Goal: Contribute content: Contribute content

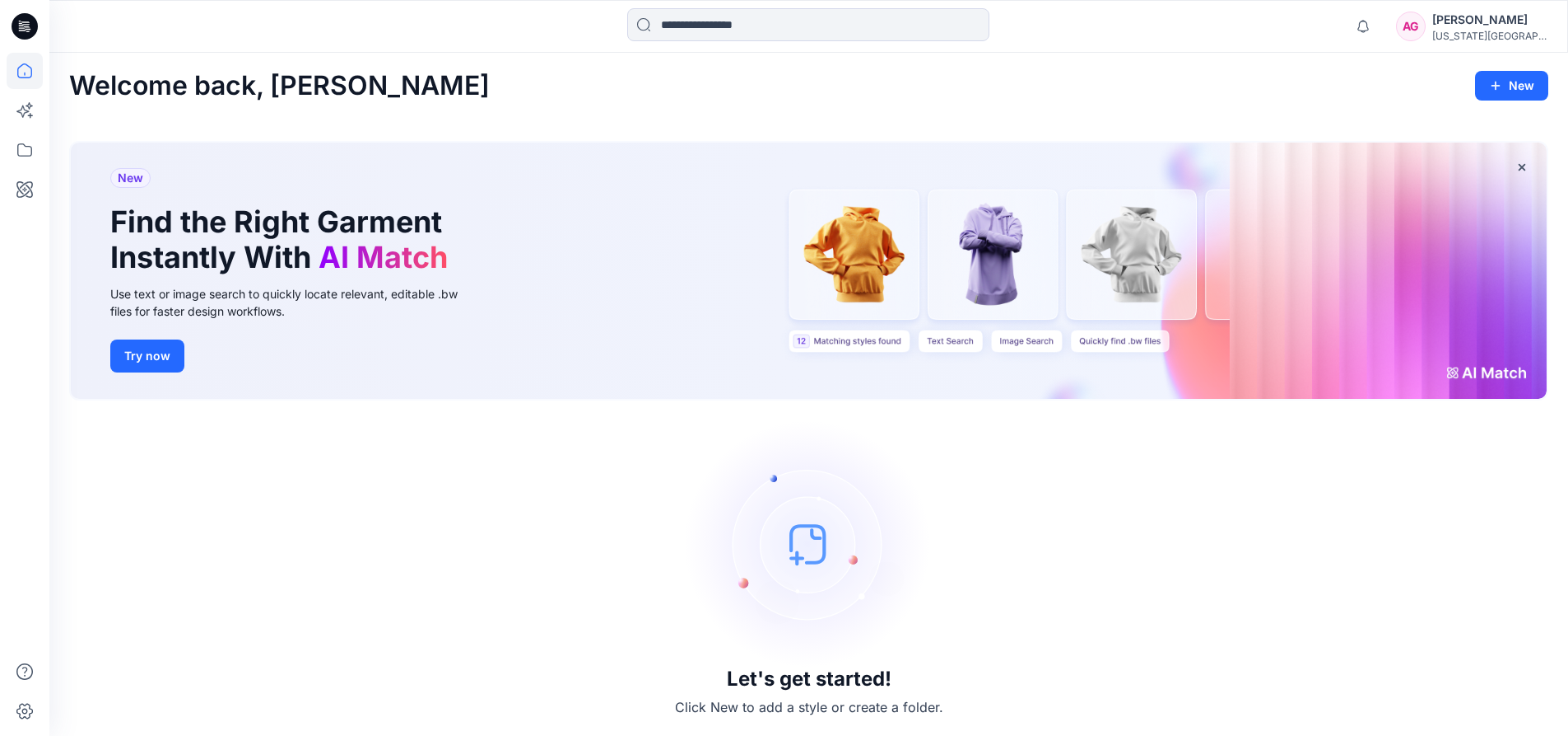
scroll to position [3, 0]
click at [817, 529] on img at bounding box center [809, 543] width 247 height 247
click at [1525, 92] on button "New" at bounding box center [1512, 84] width 73 height 30
click at [1491, 122] on button "New Style" at bounding box center [1475, 126] width 141 height 33
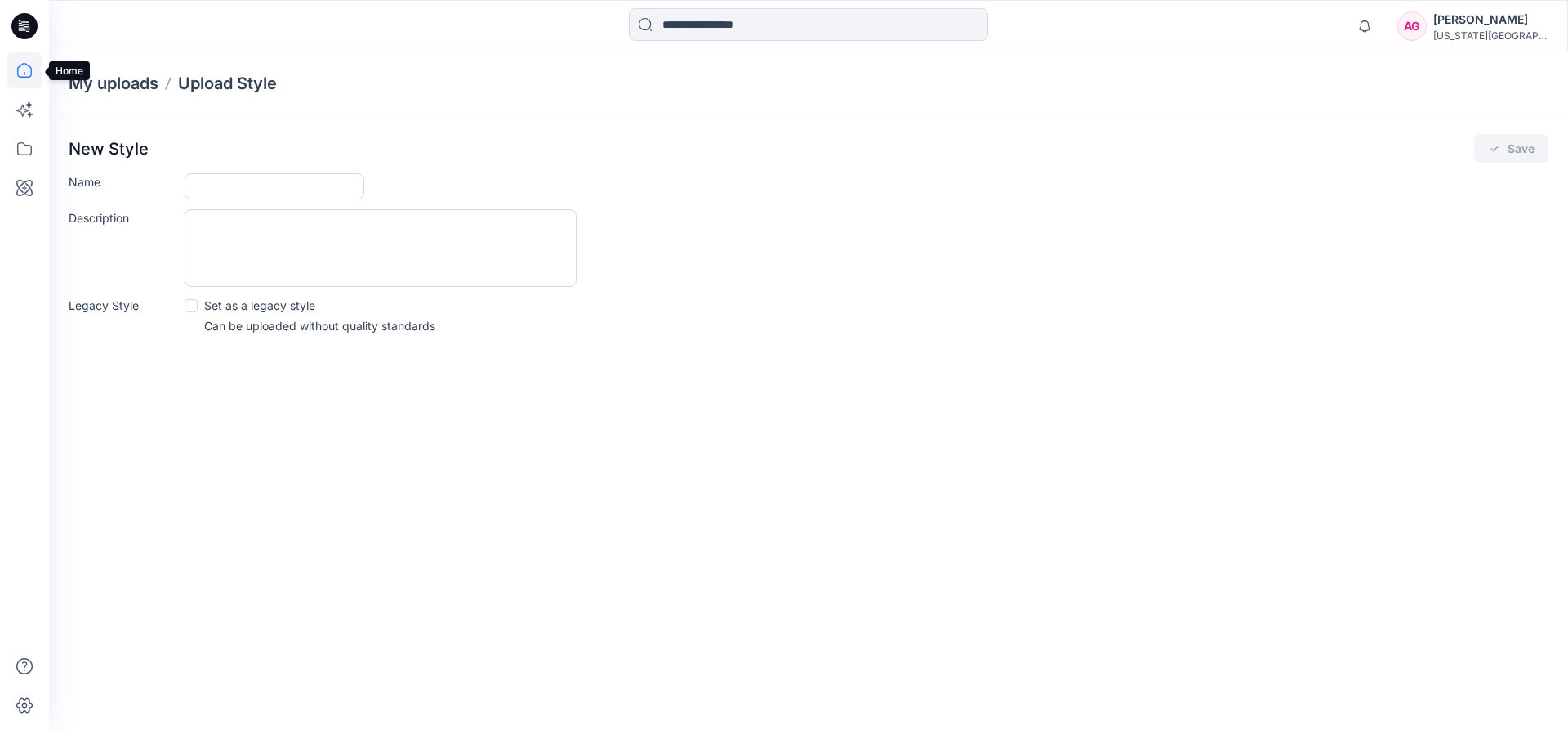
click at [20, 70] on icon at bounding box center [24, 70] width 36 height 36
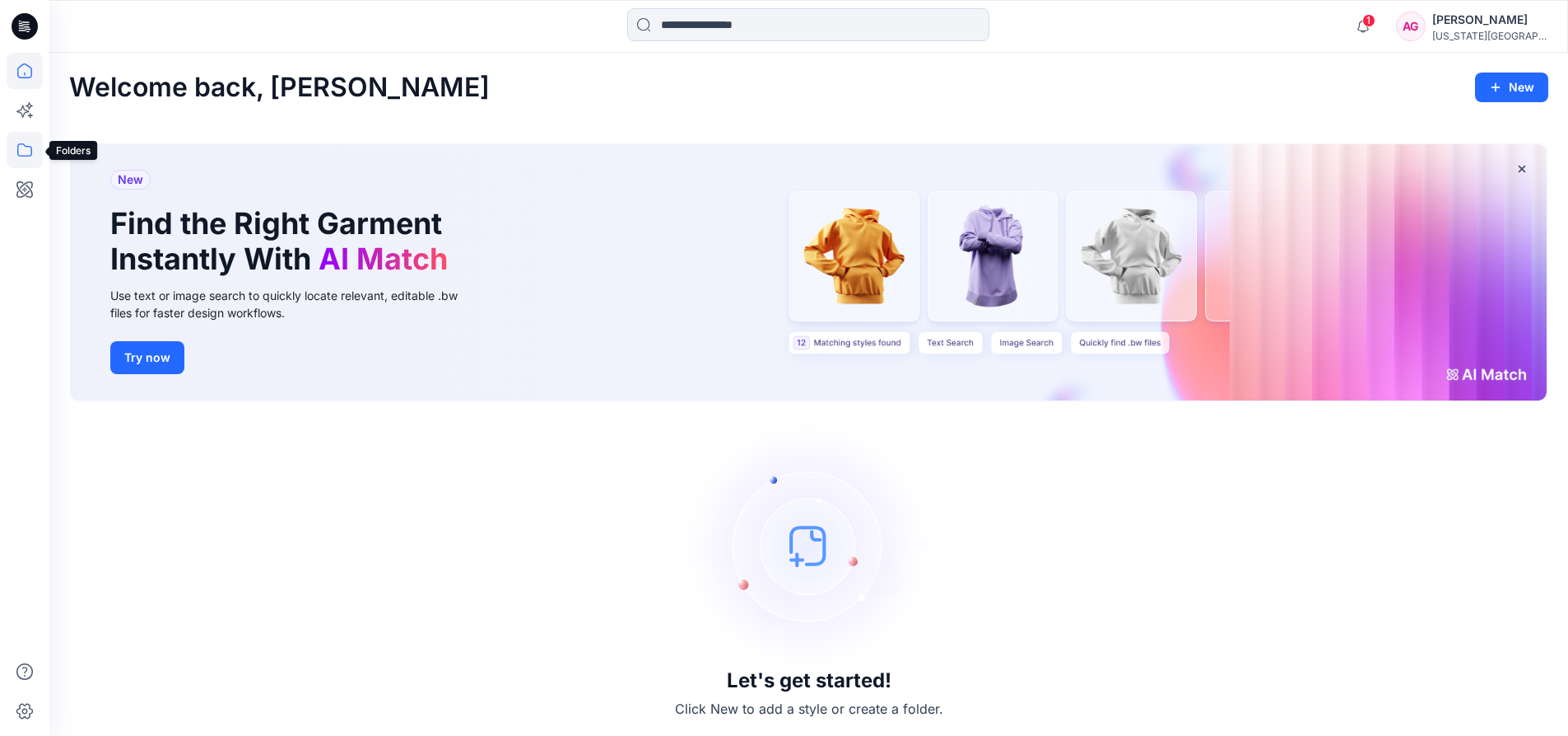
click at [8, 150] on icon at bounding box center [24, 150] width 36 height 36
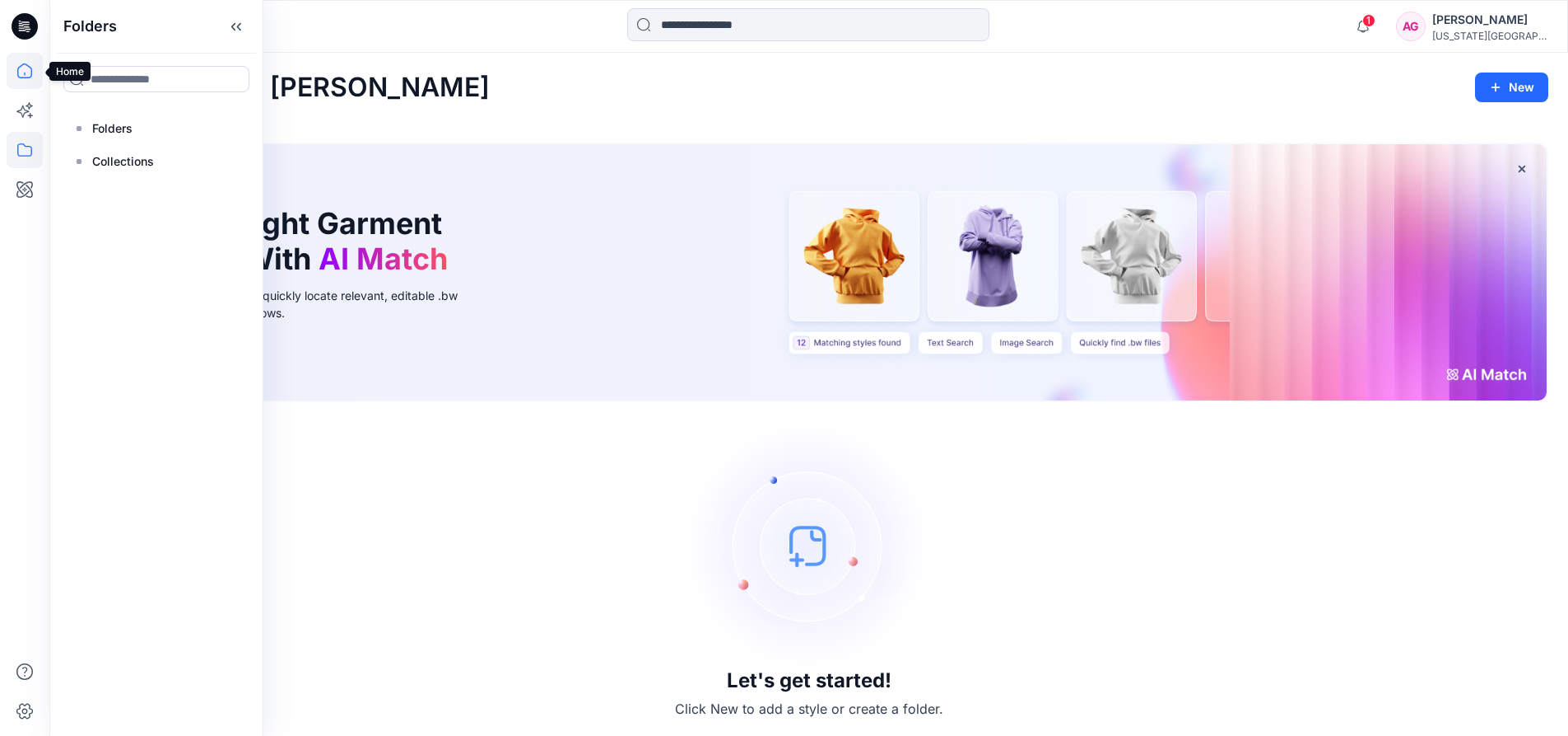
click at [17, 62] on icon at bounding box center [24, 71] width 36 height 36
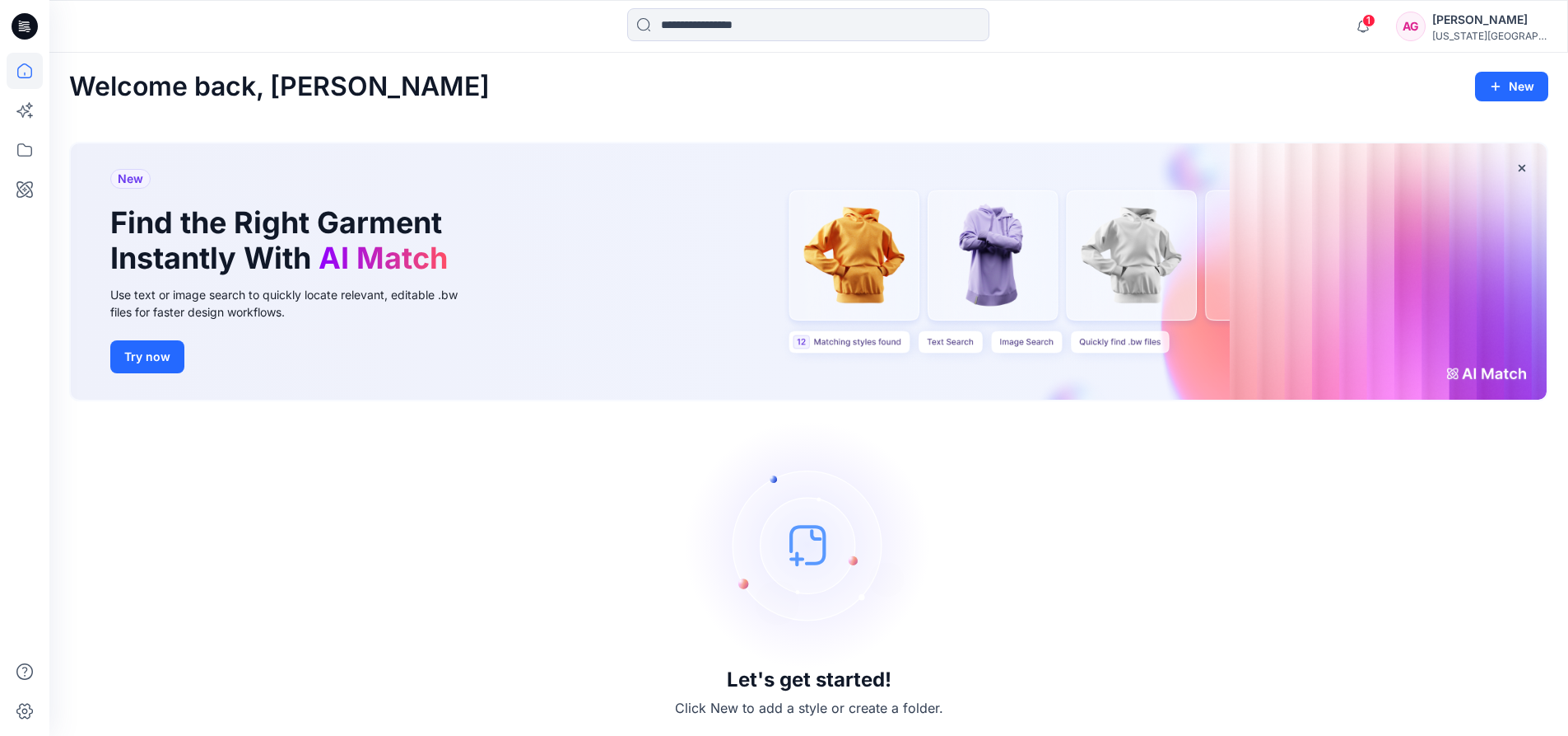
scroll to position [3, 0]
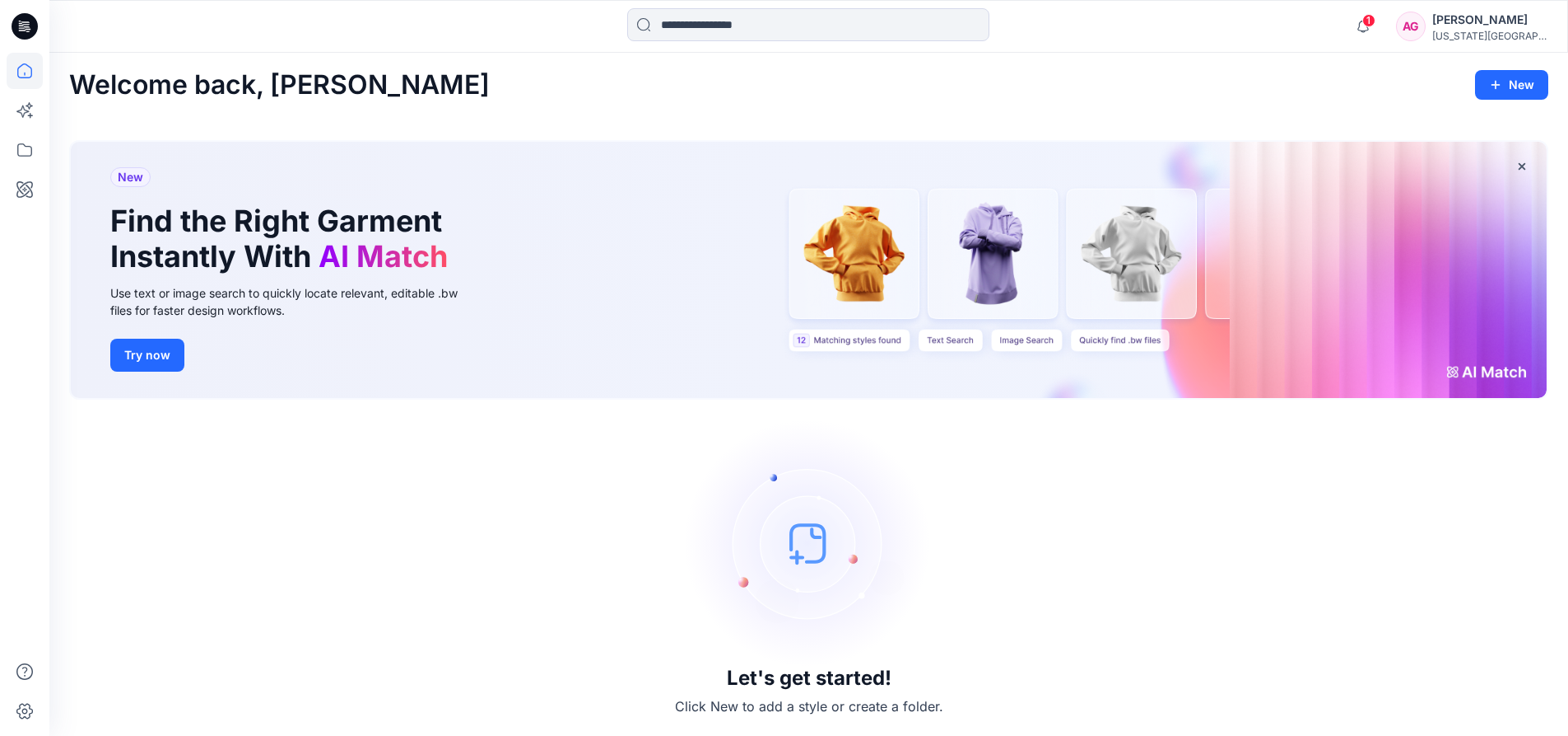
click at [22, 28] on icon at bounding box center [22, 27] width 5 height 1
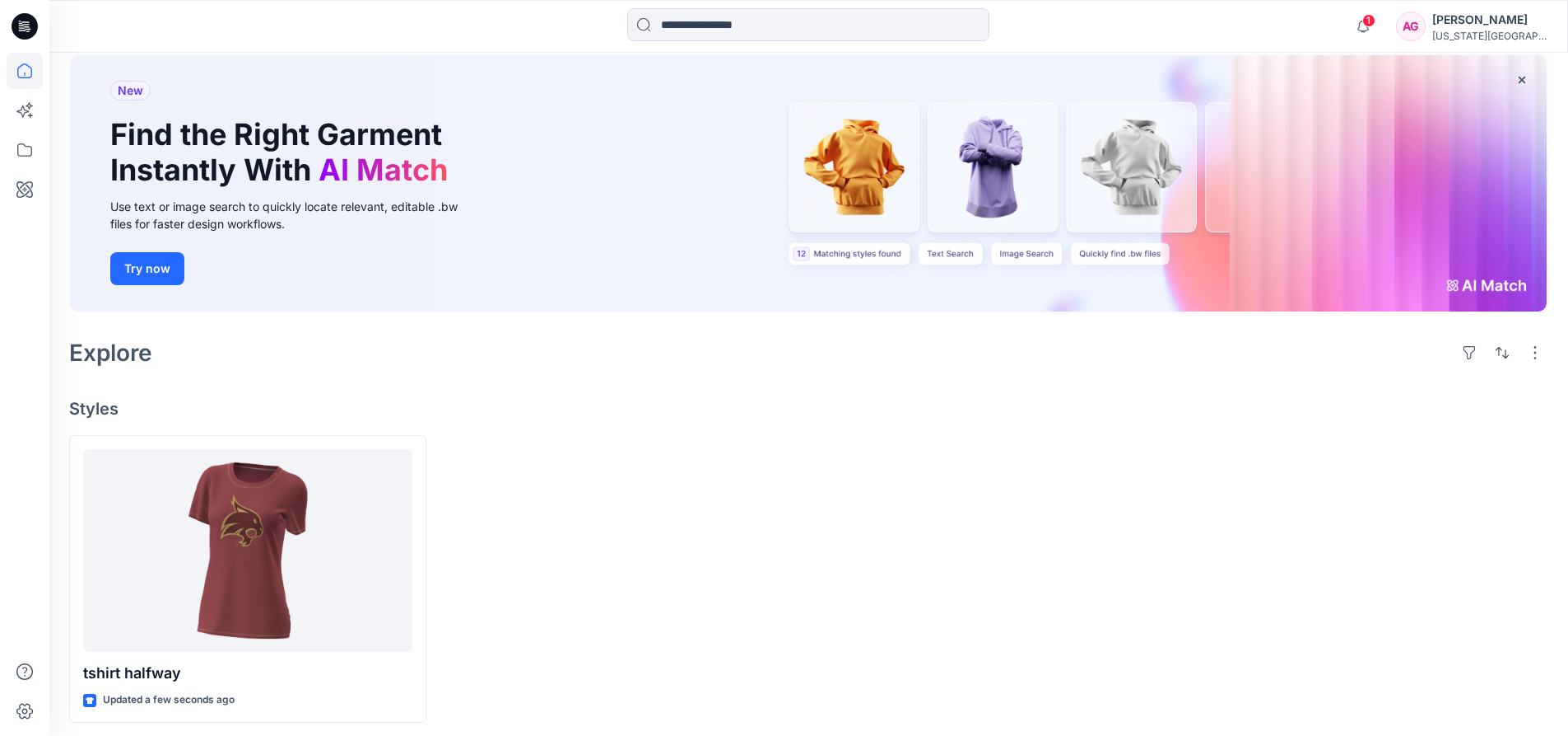
scroll to position [95, 0]
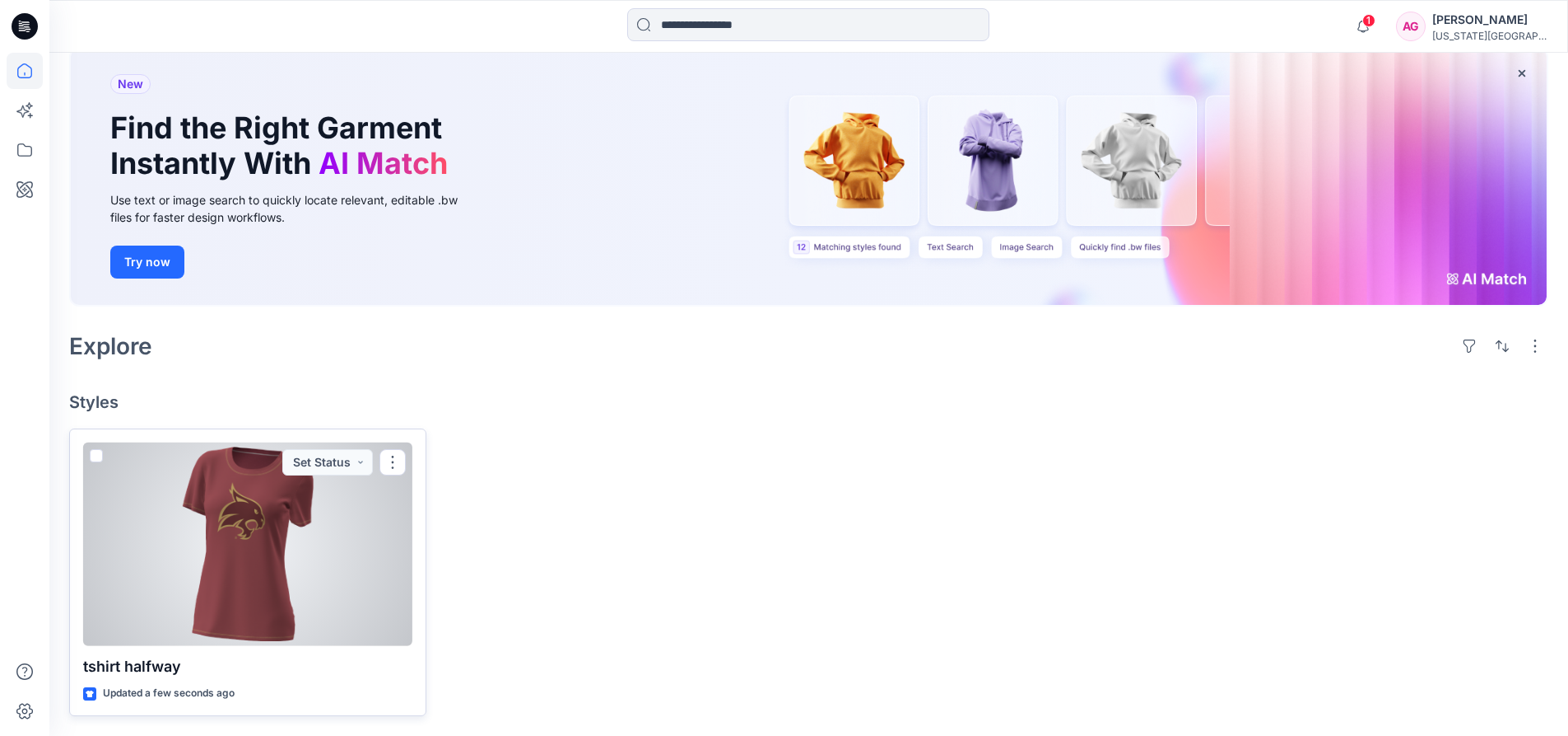
click at [342, 511] on div at bounding box center [248, 544] width 330 height 203
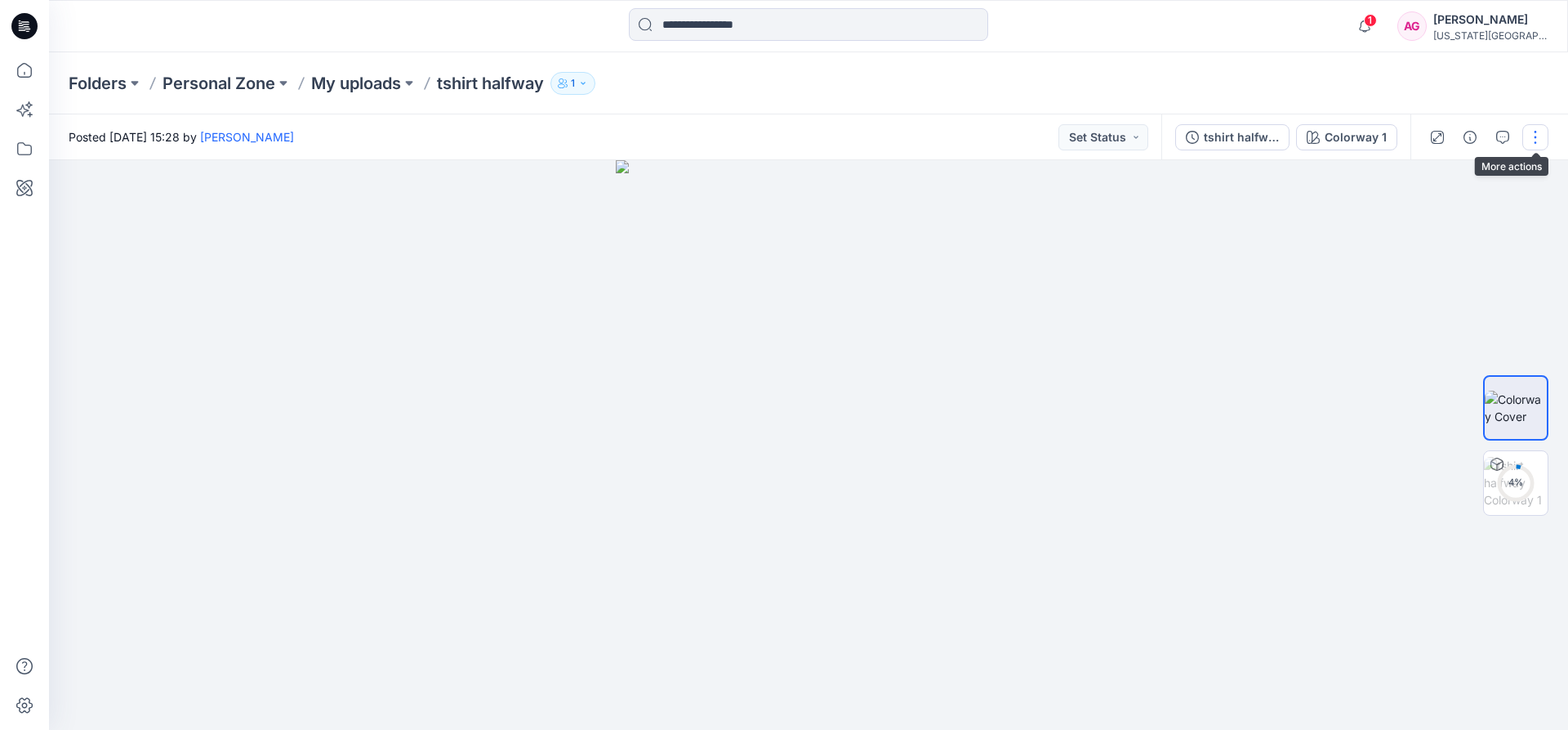
click at [1529, 138] on button "button" at bounding box center [1535, 137] width 26 height 26
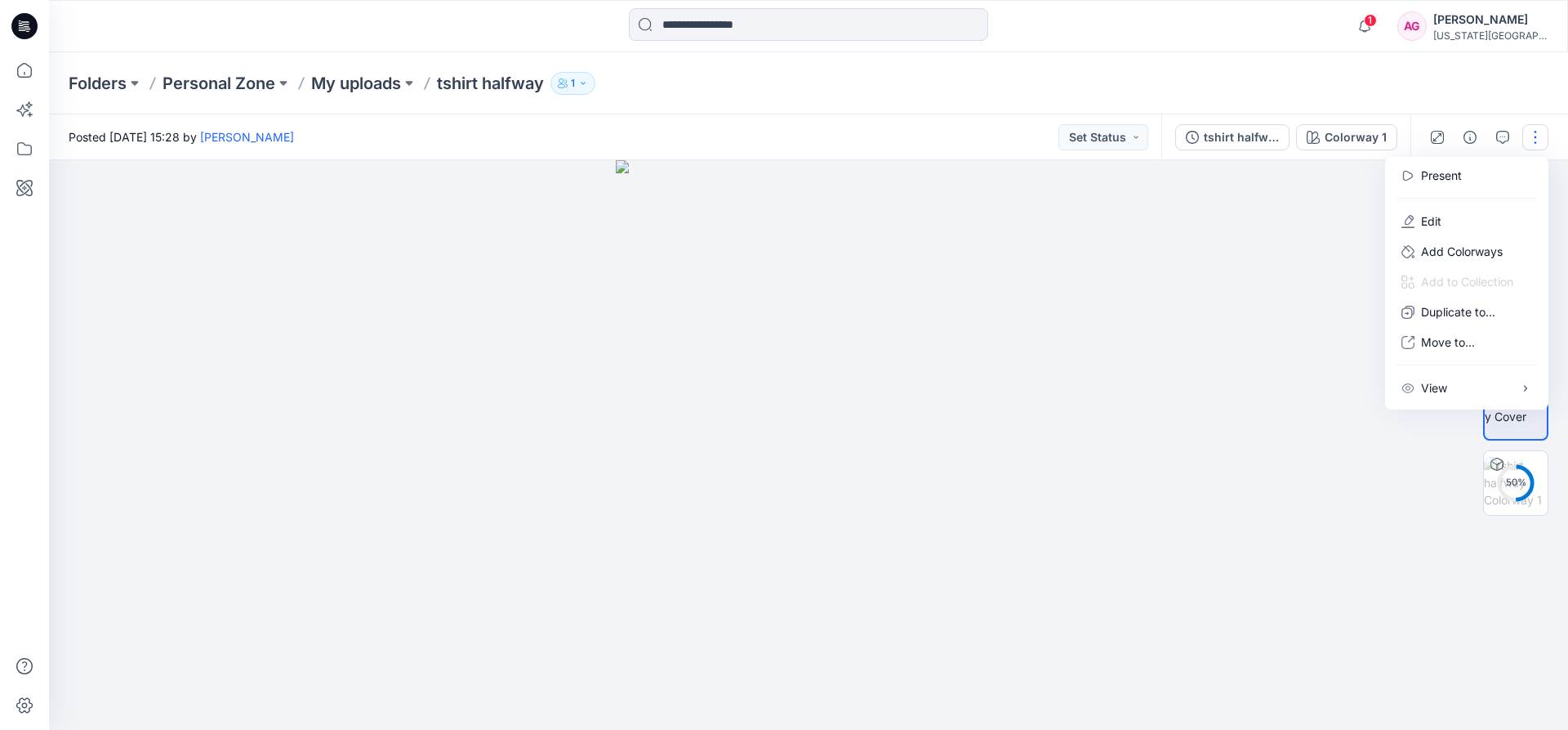
click at [1242, 58] on div "Folders Personal Zone My uploads tshirt halfway 1" at bounding box center [809, 83] width 1519 height 62
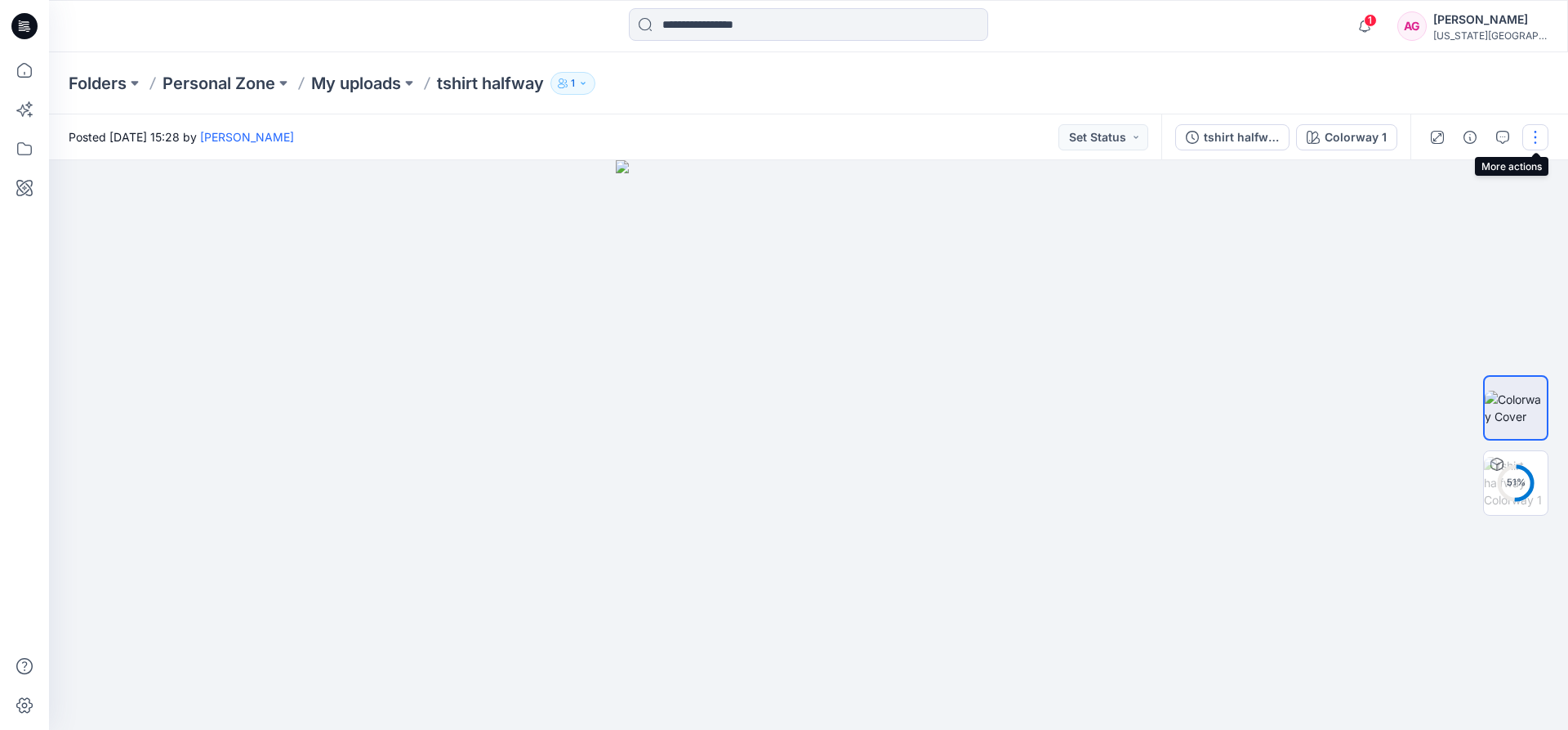
click at [1536, 138] on button "button" at bounding box center [1535, 137] width 26 height 26
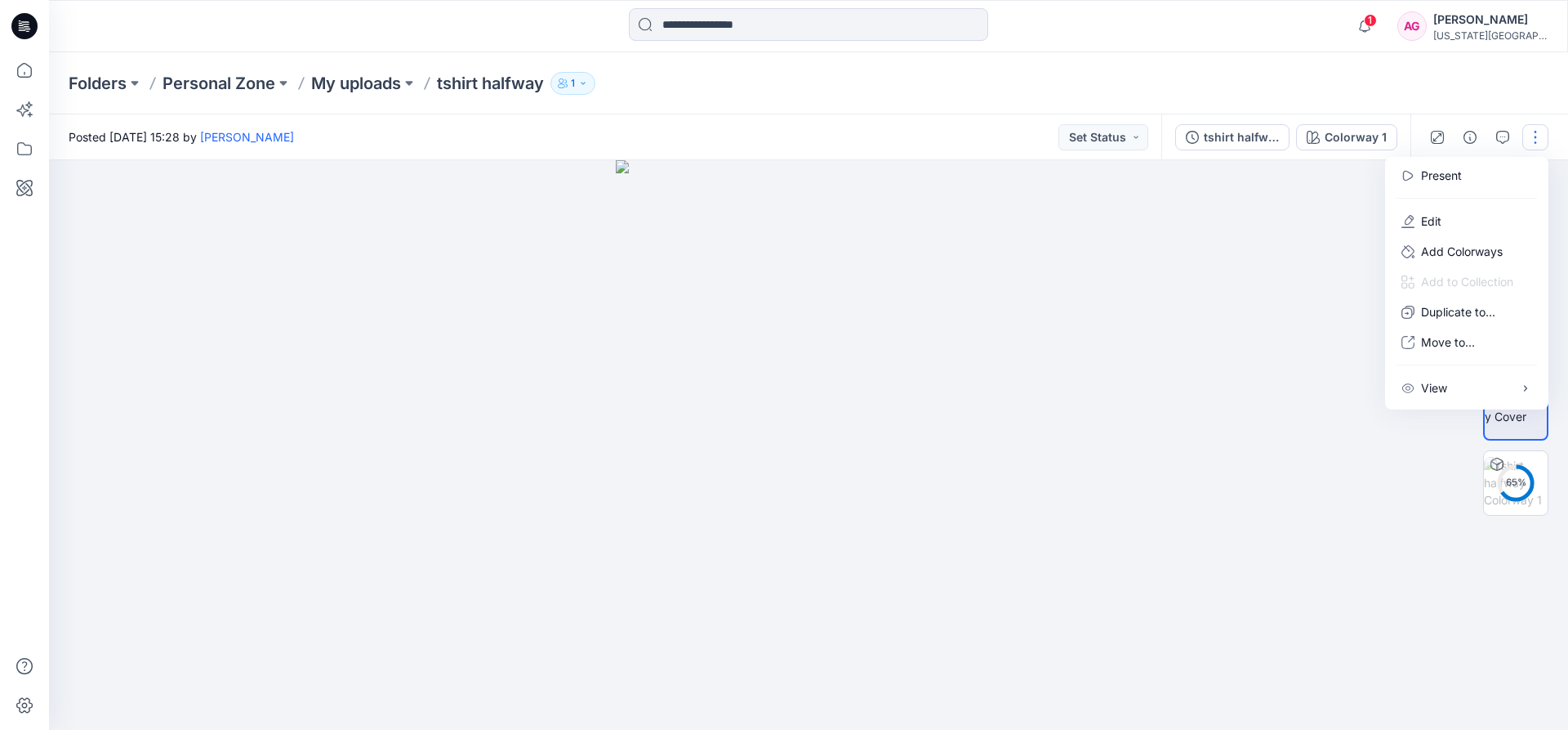
click at [871, 102] on div "Folders Personal Zone My uploads tshirt halfway 1" at bounding box center [809, 83] width 1519 height 62
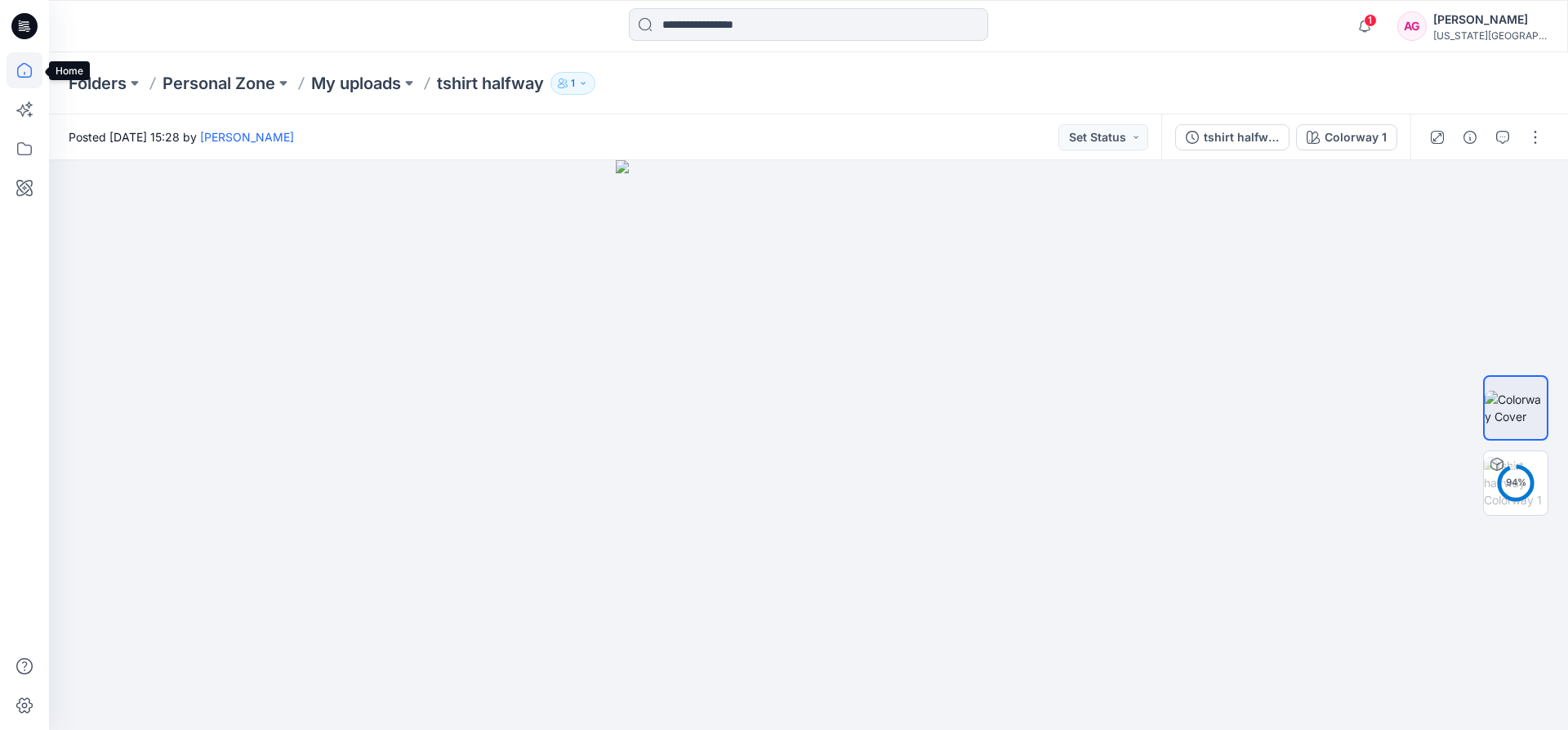
click at [23, 58] on icon at bounding box center [24, 70] width 36 height 36
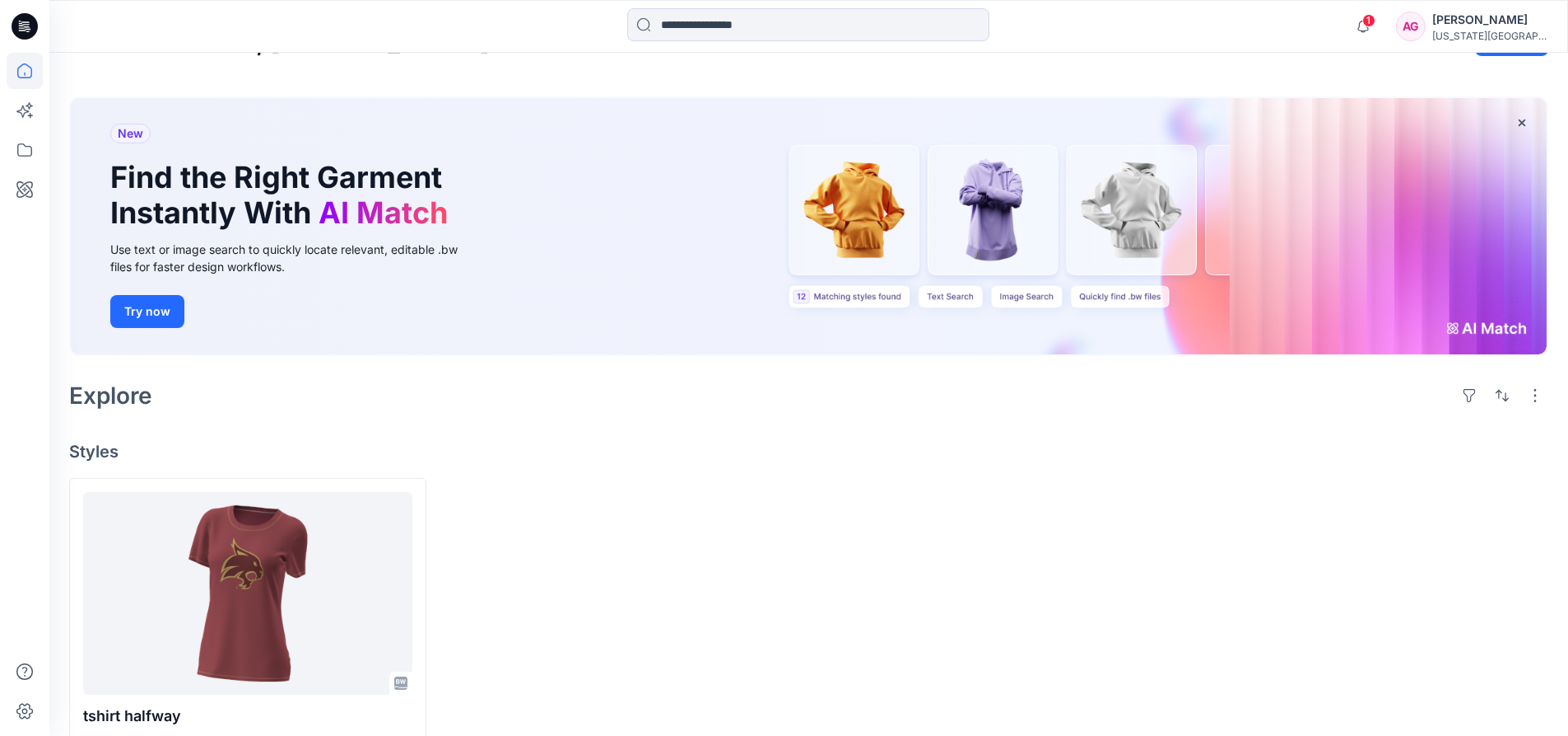
scroll to position [95, 0]
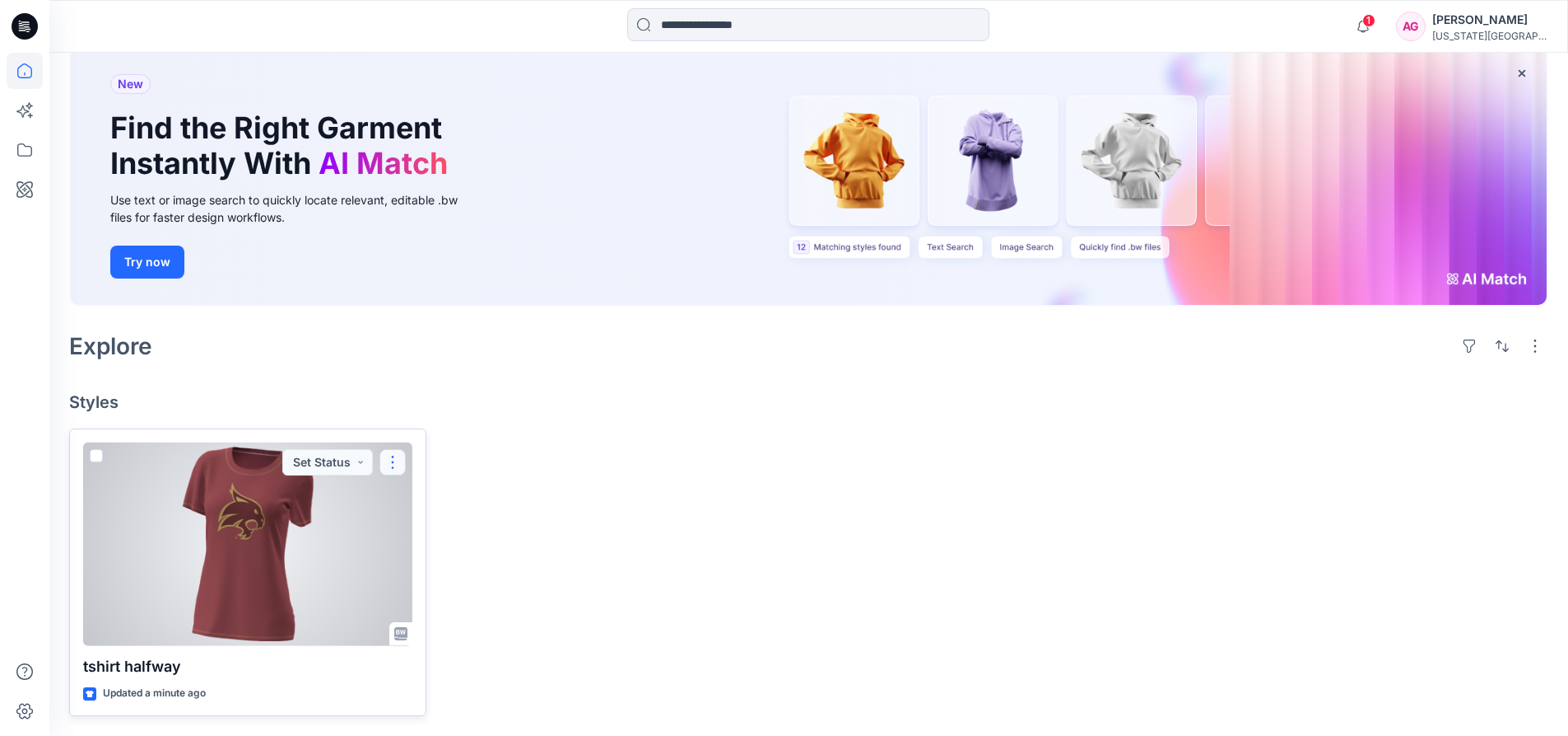
click at [400, 468] on button "button" at bounding box center [392, 461] width 26 height 26
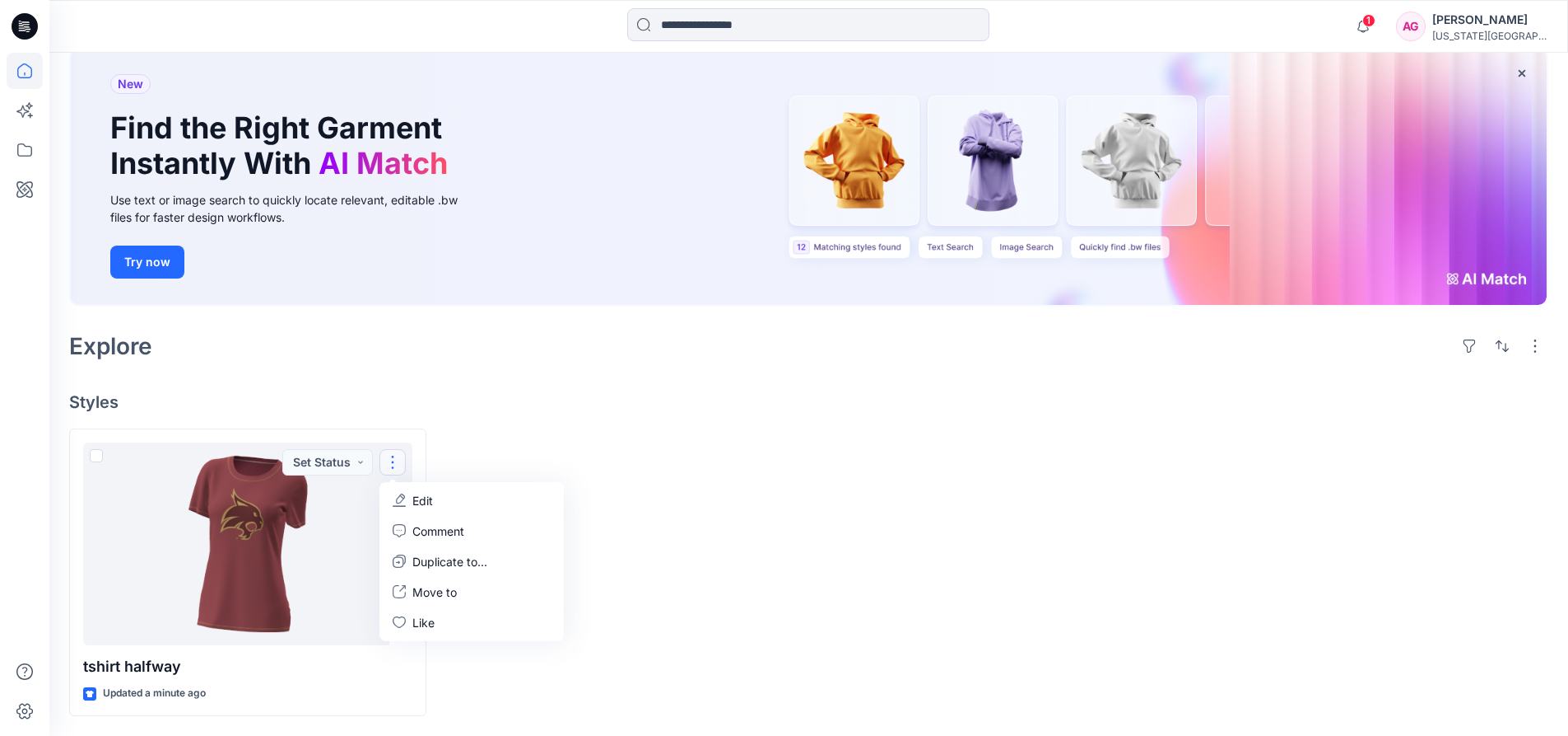
click at [486, 454] on div at bounding box center [621, 572] width 357 height 287
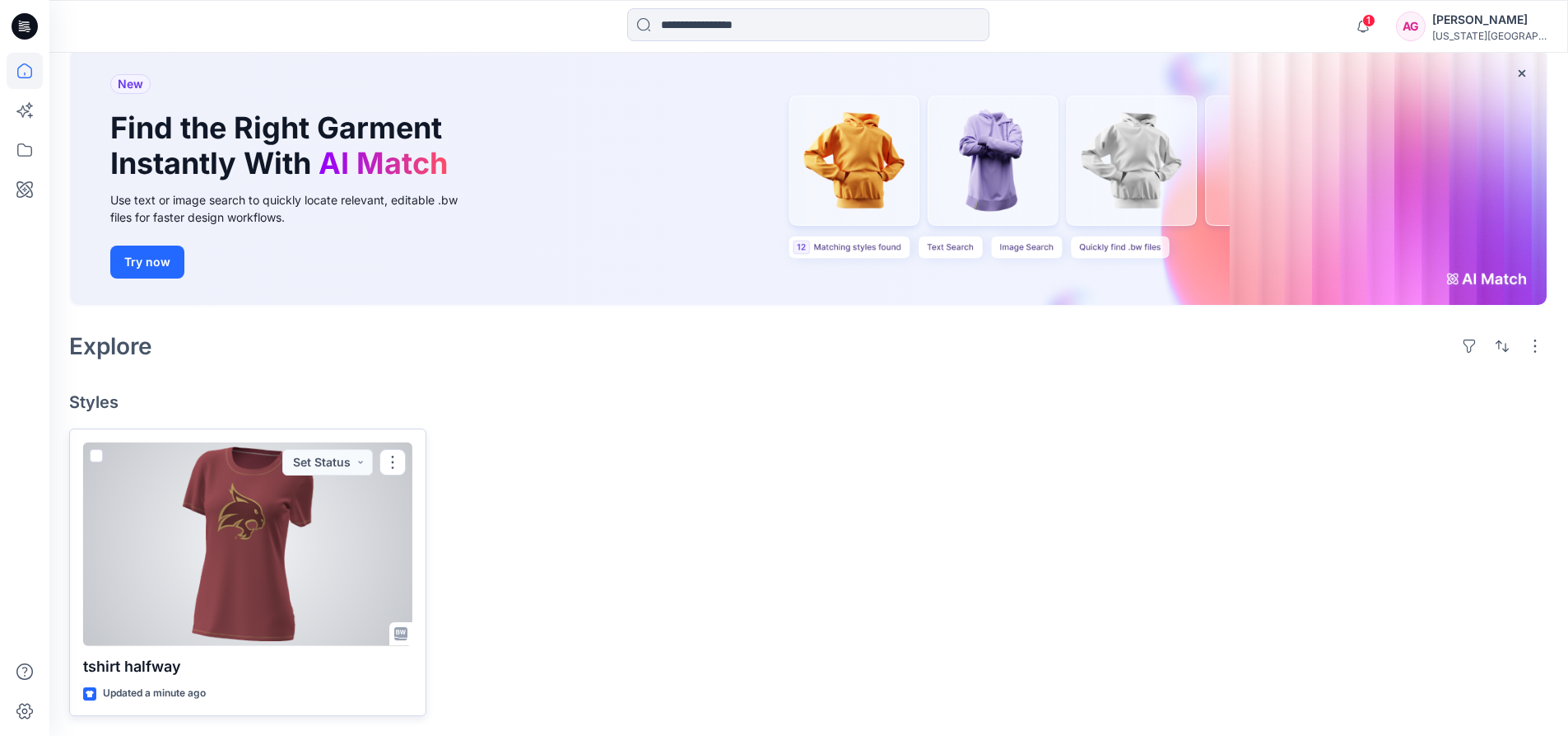
click at [352, 519] on div at bounding box center [248, 544] width 330 height 203
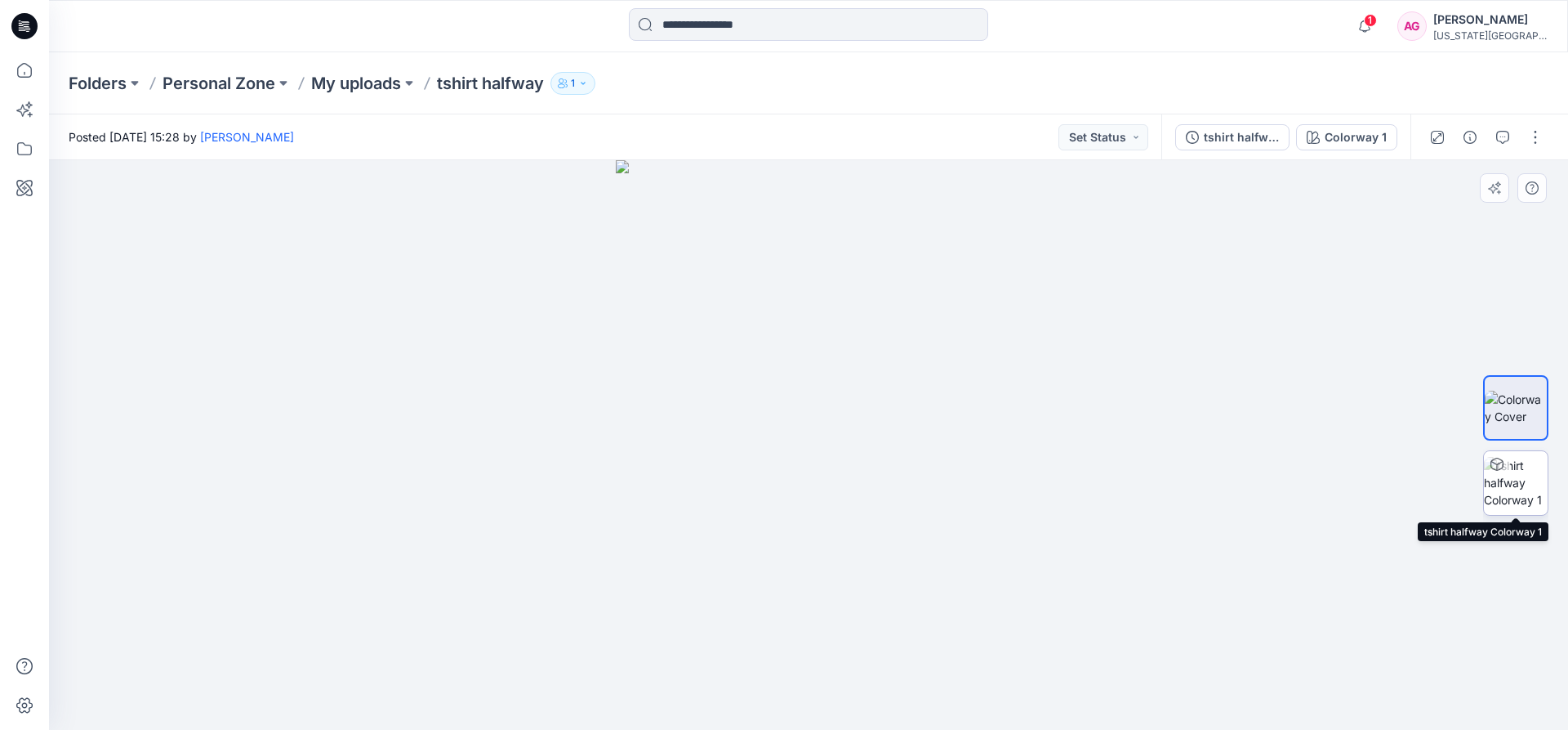
click at [1520, 484] on img at bounding box center [1515, 482] width 64 height 51
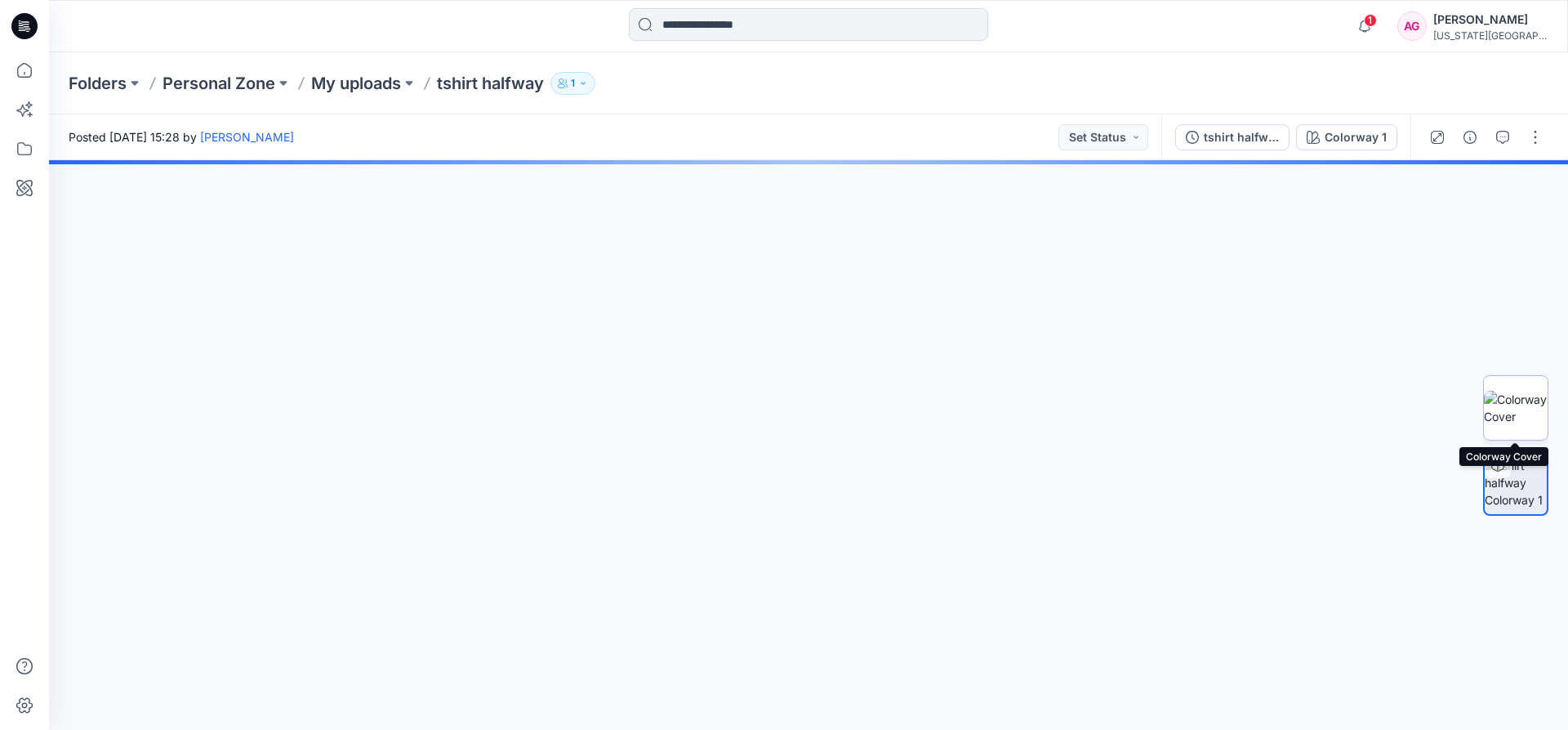
click at [1530, 395] on img at bounding box center [1515, 407] width 64 height 34
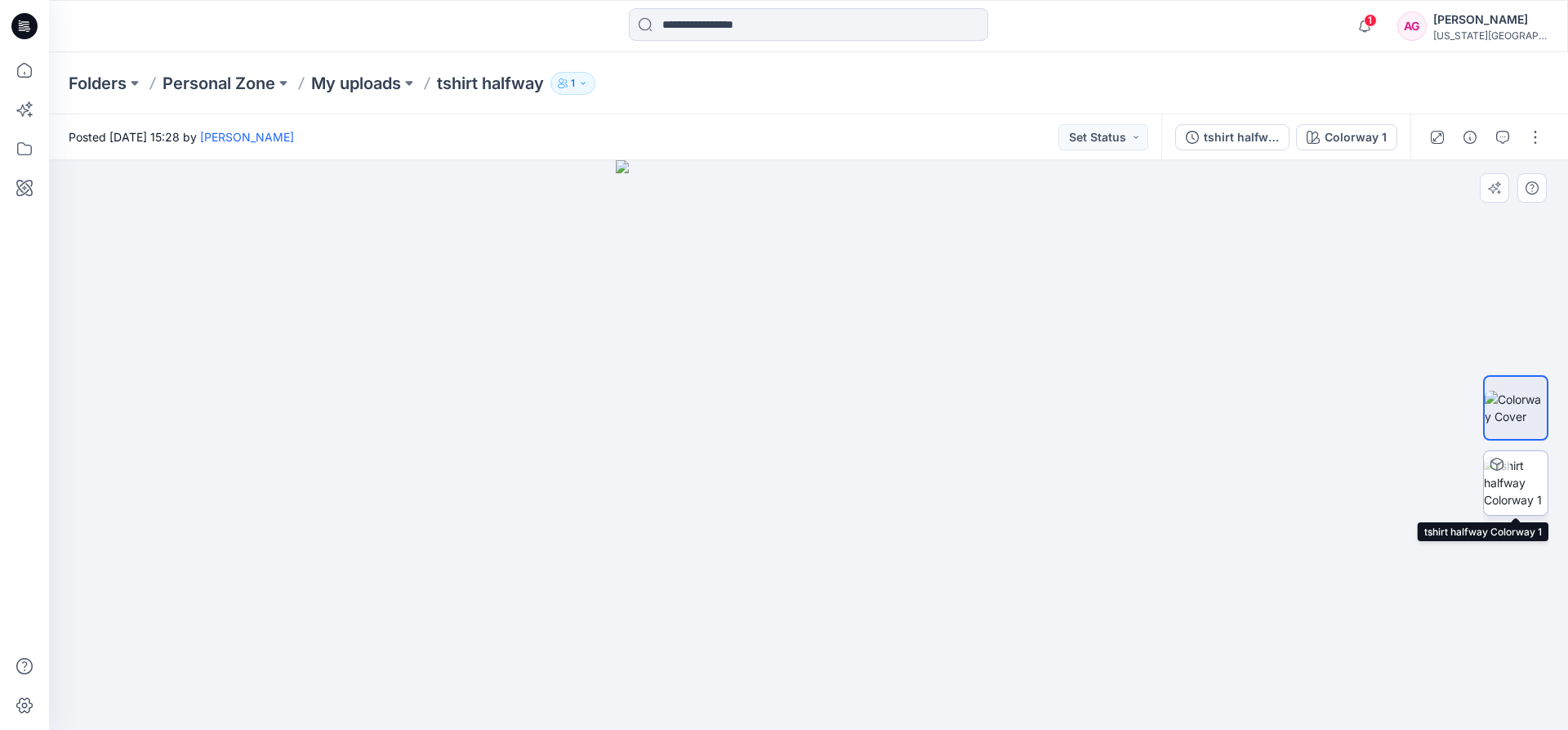
click at [1518, 479] on img at bounding box center [1515, 482] width 64 height 51
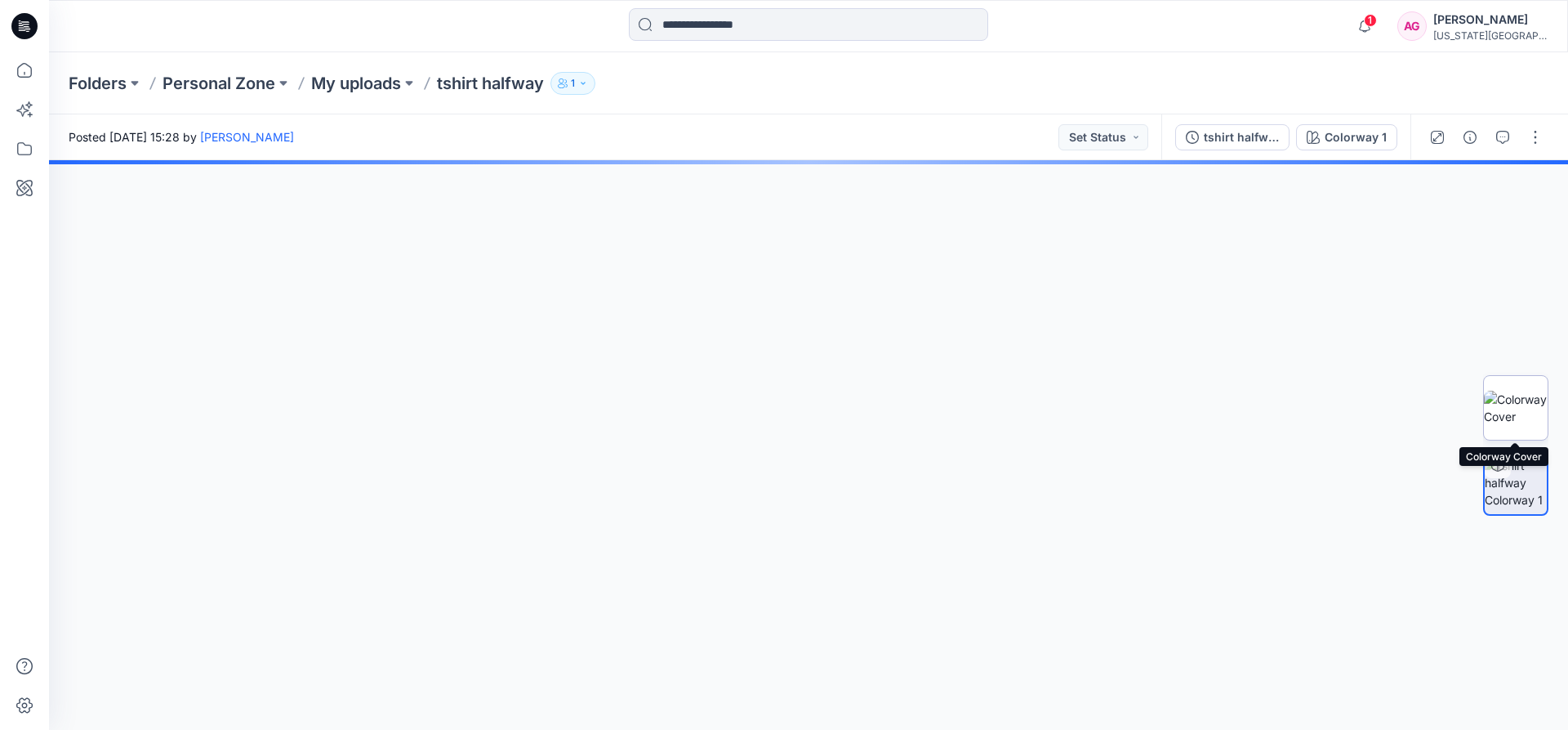
click at [1525, 418] on img at bounding box center [1515, 407] width 64 height 34
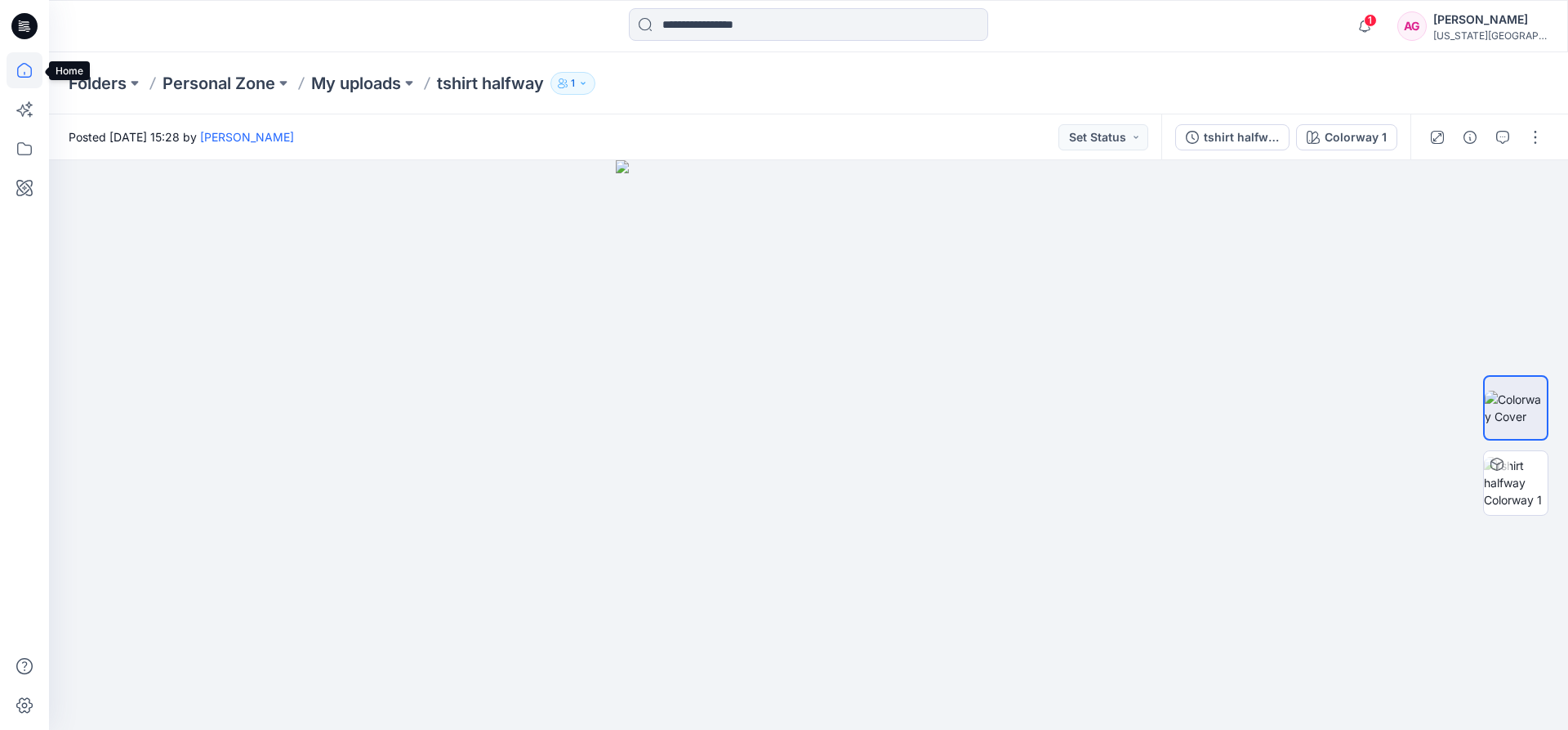
click at [13, 81] on icon at bounding box center [24, 70] width 36 height 36
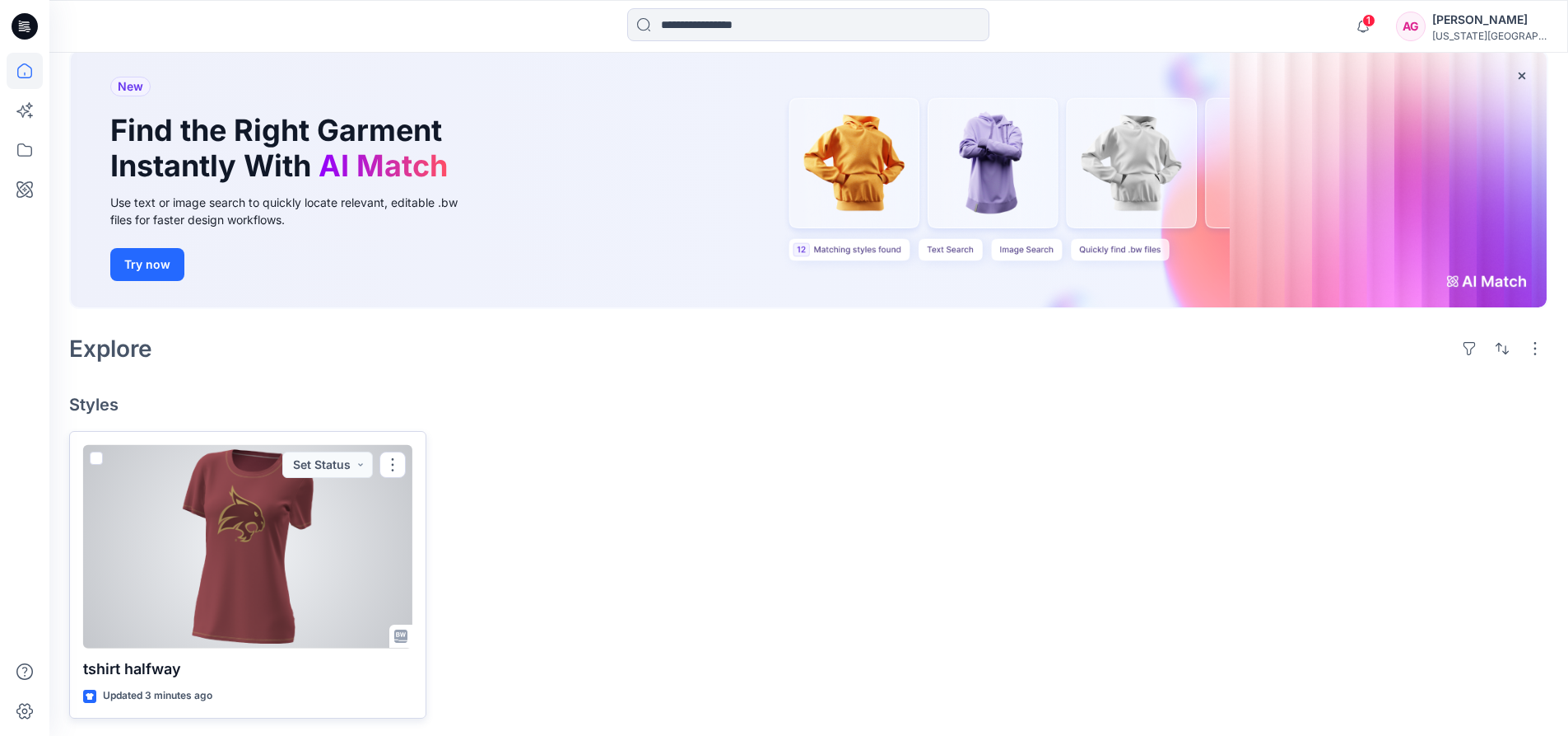
scroll to position [95, 0]
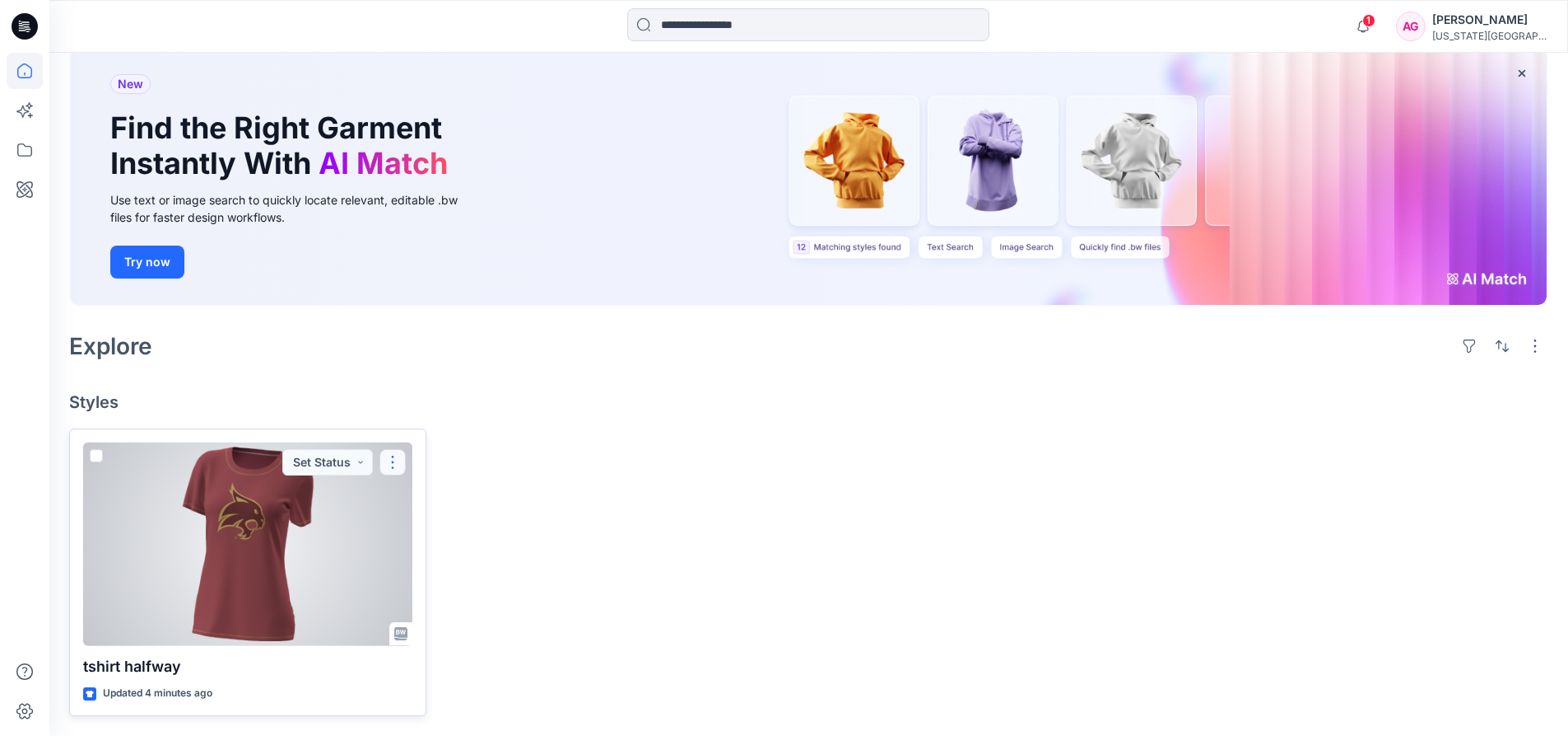
click at [399, 466] on button "button" at bounding box center [392, 461] width 26 height 26
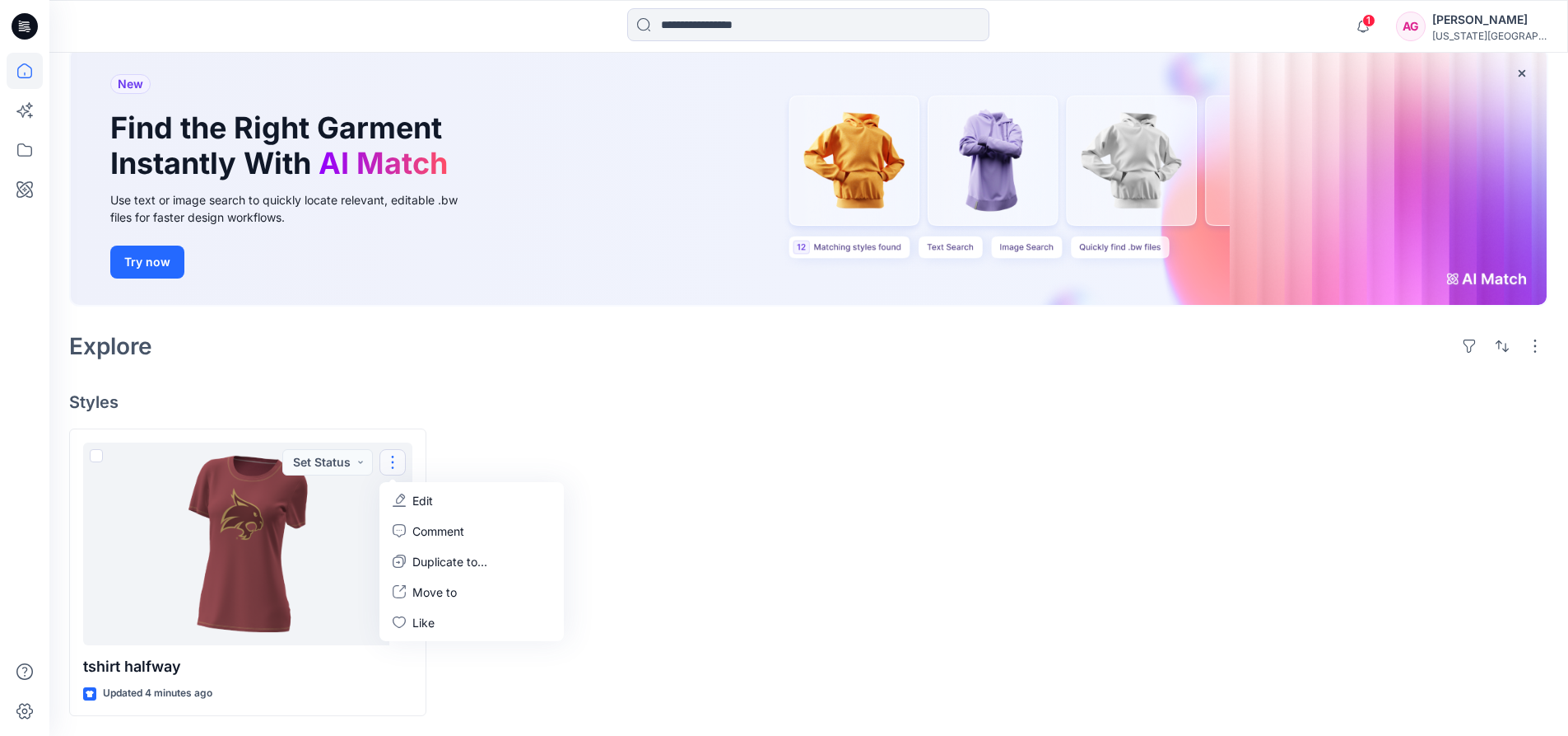
click at [606, 421] on div "Welcome back, [PERSON_NAME] New New Find the Right Garment Instantly With AI Ma…" at bounding box center [809, 346] width 1519 height 779
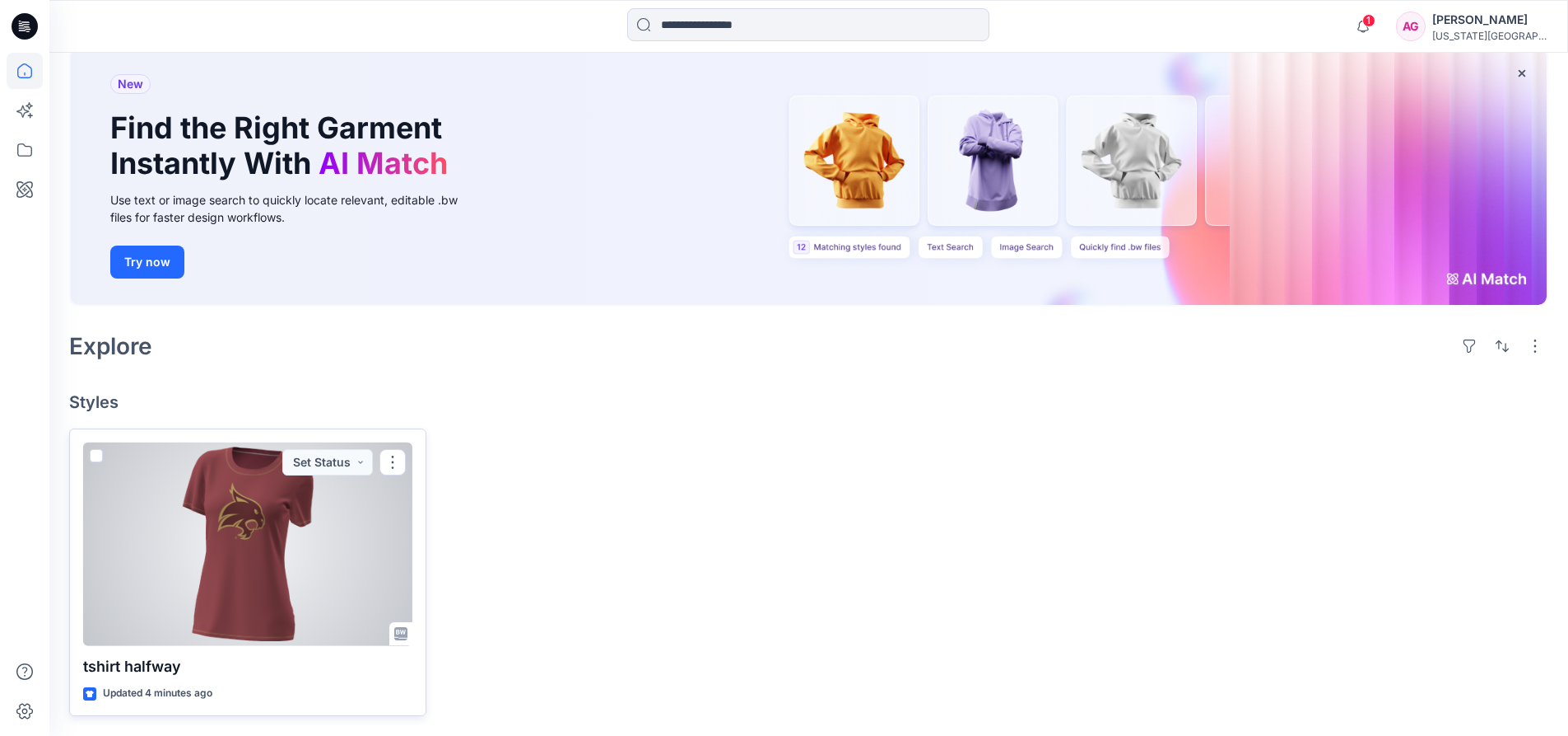
click at [248, 569] on div at bounding box center [248, 544] width 330 height 203
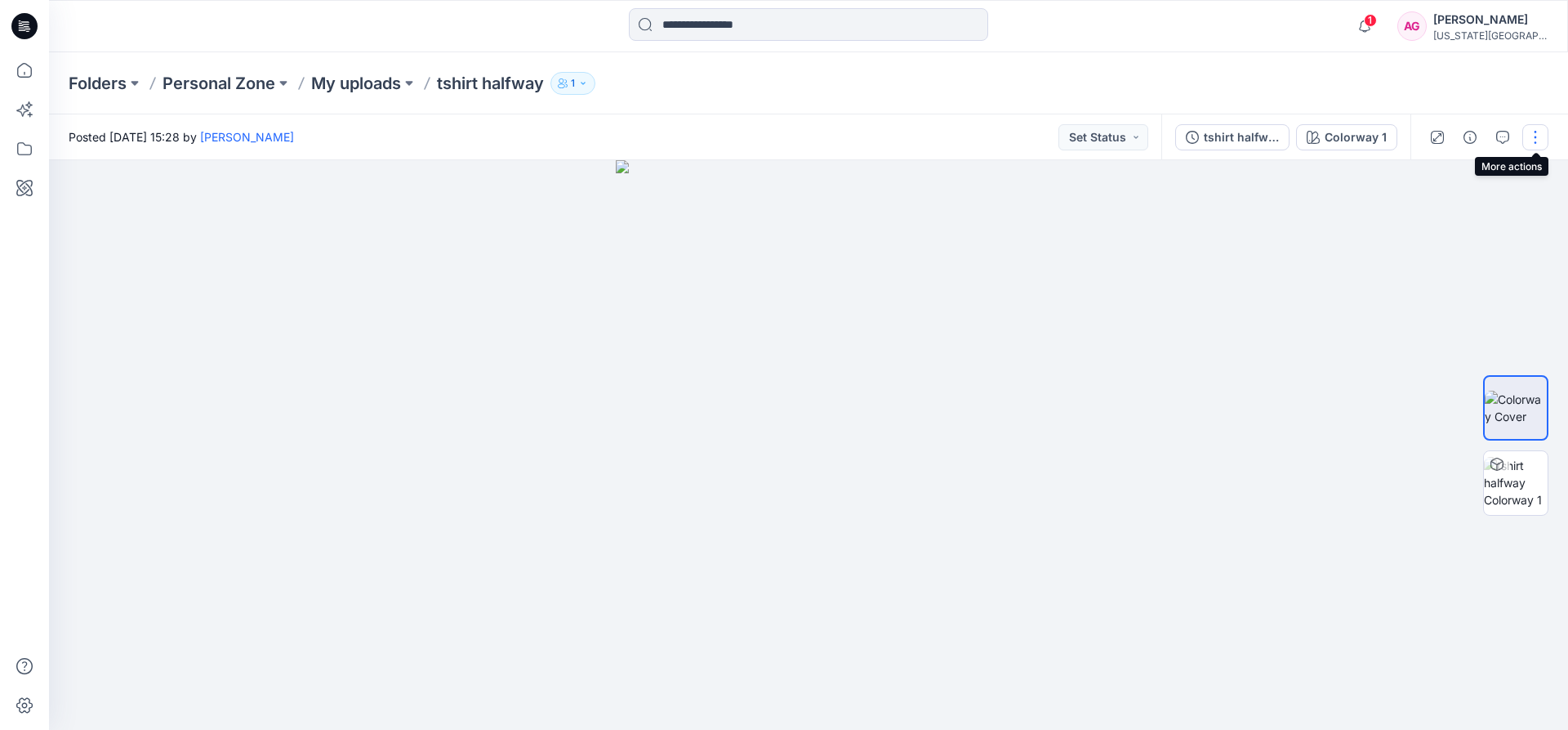
click at [1545, 145] on button "button" at bounding box center [1535, 137] width 26 height 26
